Goal: Check status: Check status

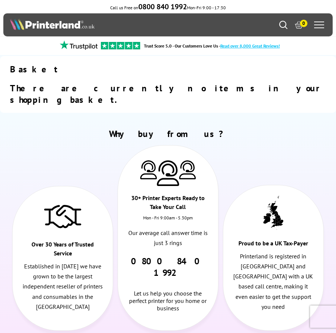
click at [316, 25] on span at bounding box center [319, 25] width 10 height 1
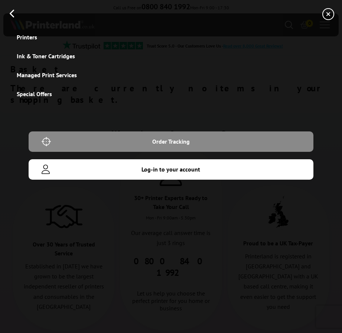
click at [180, 141] on span "Order Tracking" at bounding box center [171, 141] width 274 height 9
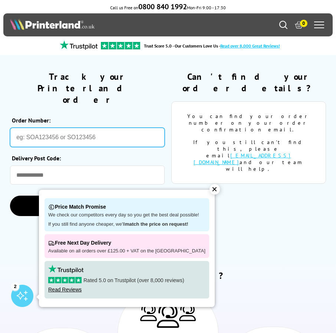
click at [85, 128] on input "Order Number:" at bounding box center [87, 137] width 155 height 19
type input "SOA3032119"
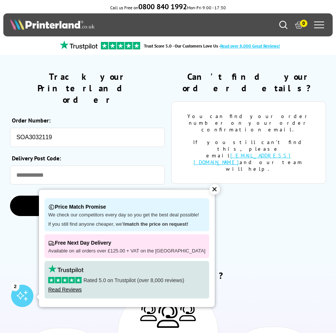
type input "********"
click at [152, 200] on icon "submit" at bounding box center [150, 206] width 13 height 13
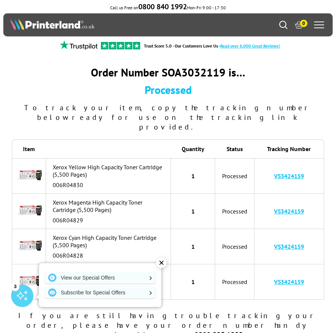
click at [283, 172] on link "VS3424159" at bounding box center [289, 175] width 30 height 7
